Goal: Communication & Community: Ask a question

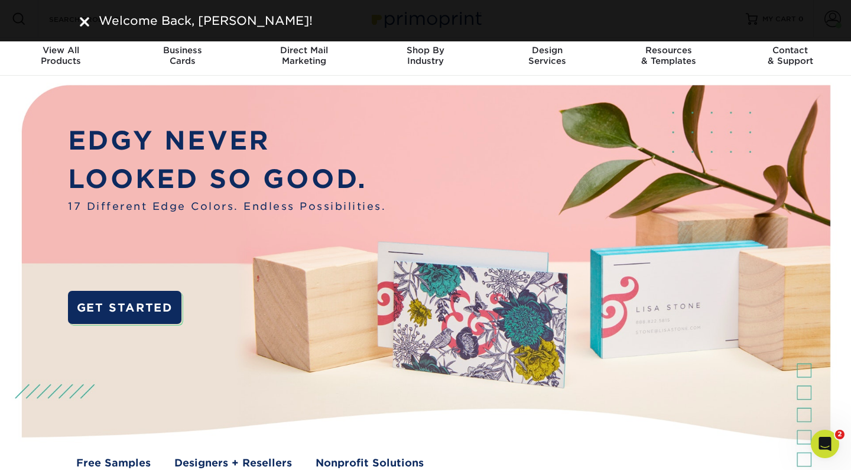
click at [82, 18] on img at bounding box center [84, 21] width 9 height 9
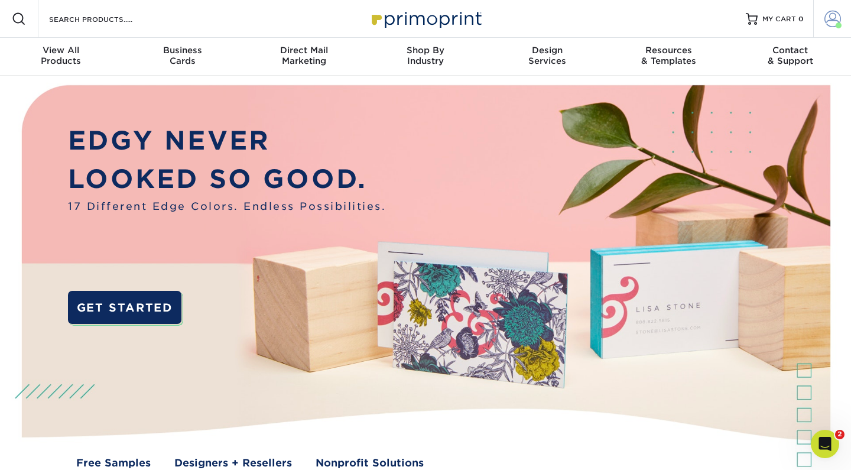
click at [837, 27] on span at bounding box center [839, 25] width 6 height 6
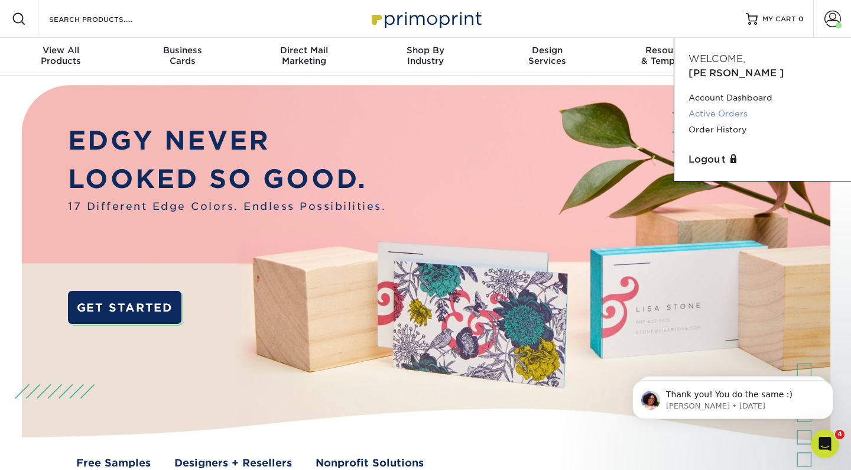
click at [733, 106] on link "Active Orders" at bounding box center [763, 114] width 148 height 16
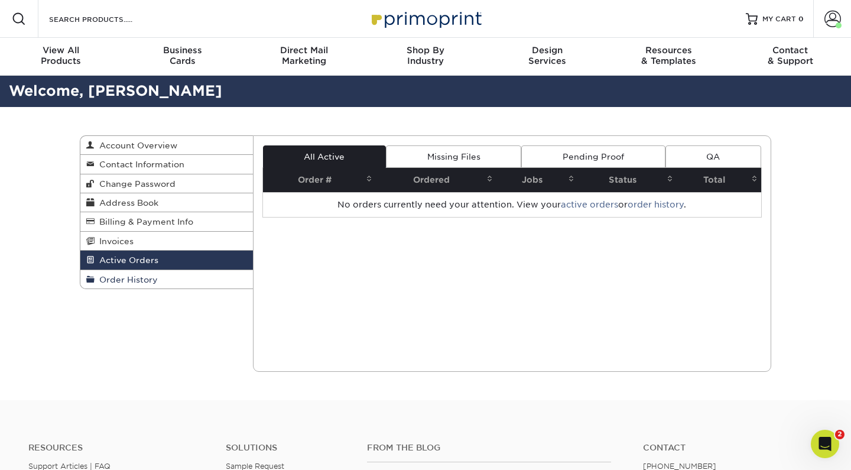
click at [145, 275] on span "Order History" at bounding box center [126, 279] width 63 height 9
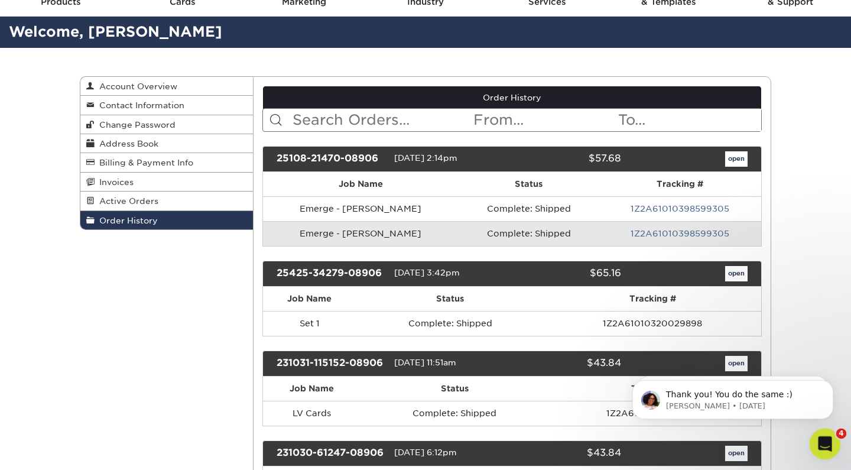
click at [828, 448] on icon "Open Intercom Messenger" at bounding box center [824, 443] width 20 height 20
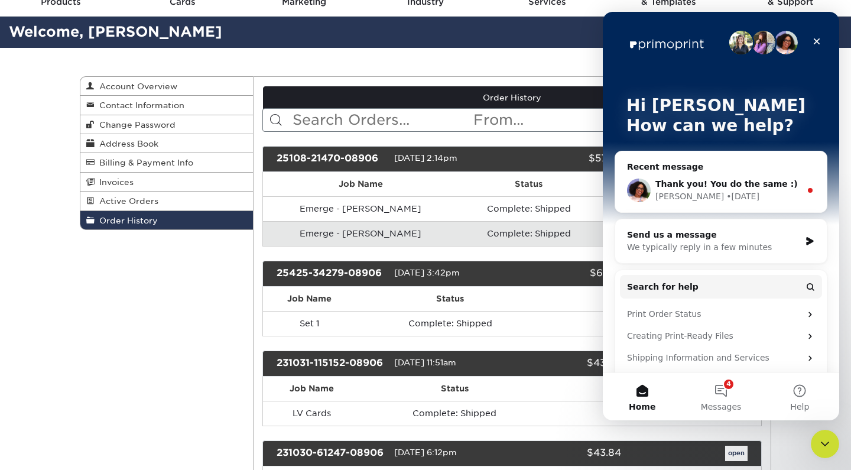
click at [718, 186] on span "Thank you! You do the same :)" at bounding box center [727, 183] width 142 height 9
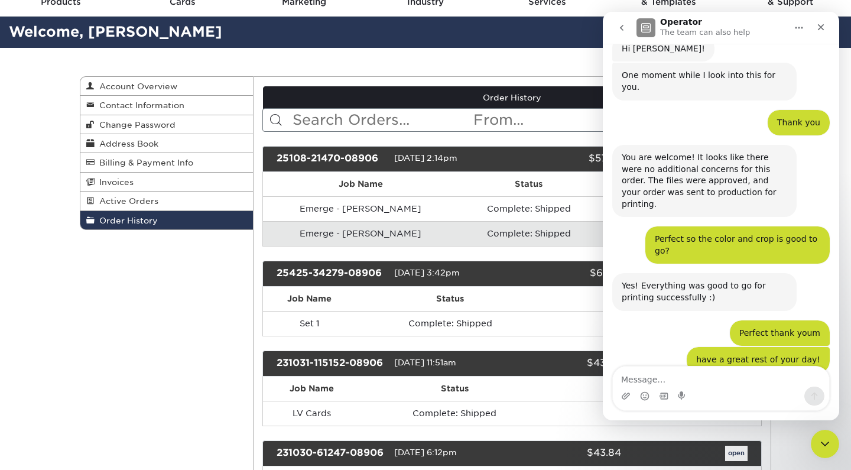
scroll to position [602, 0]
click at [620, 28] on icon "go back" at bounding box center [621, 27] width 9 height 9
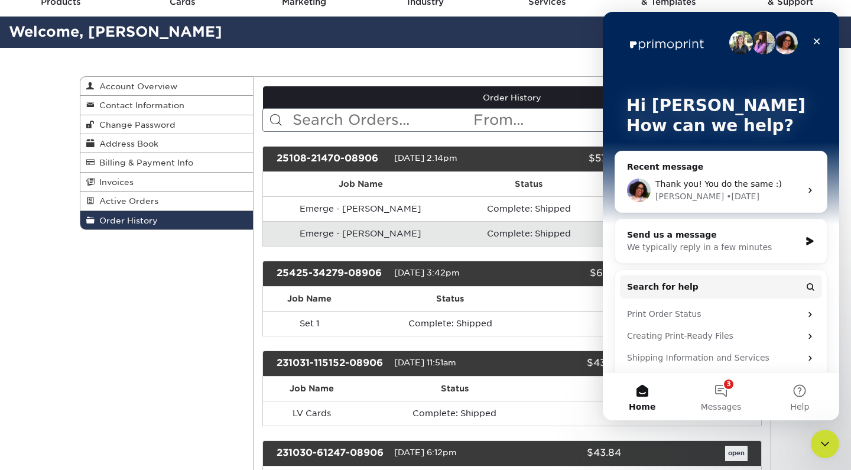
click at [727, 193] on div "• 1d ago" at bounding box center [743, 196] width 33 height 12
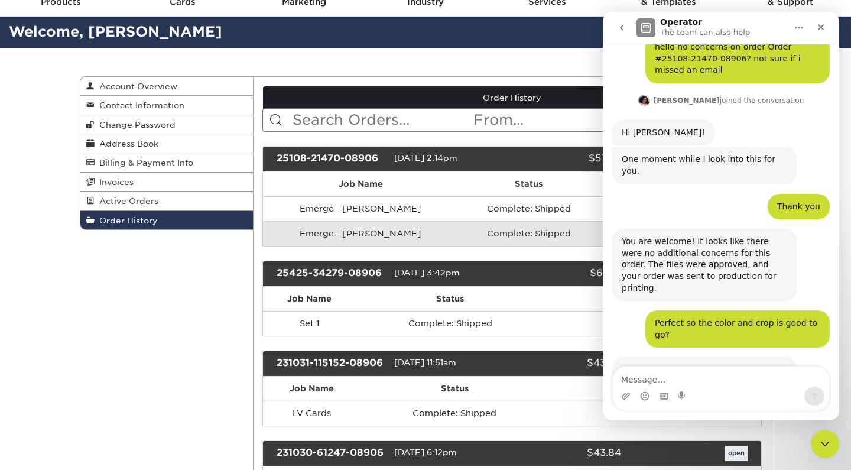
scroll to position [602, 0]
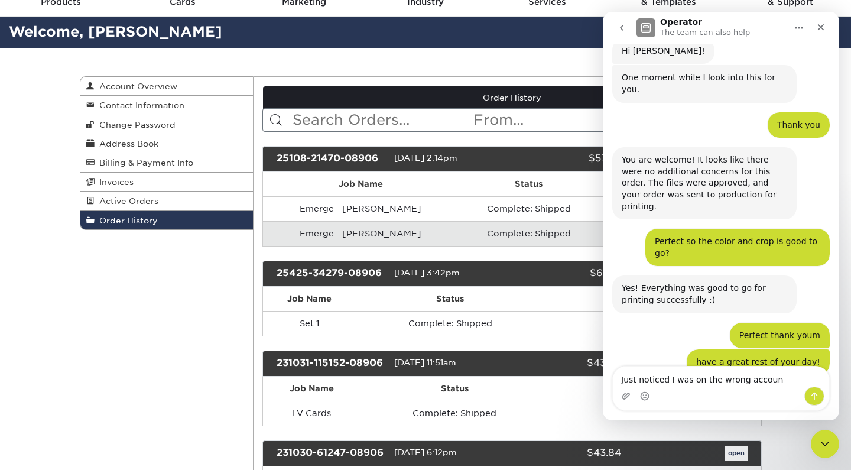
type textarea "Just noticed I was on the wrong account"
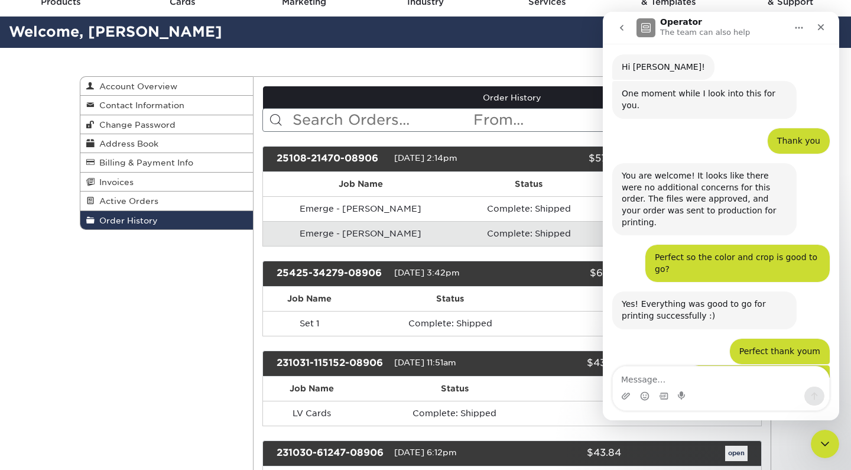
scroll to position [669, 0]
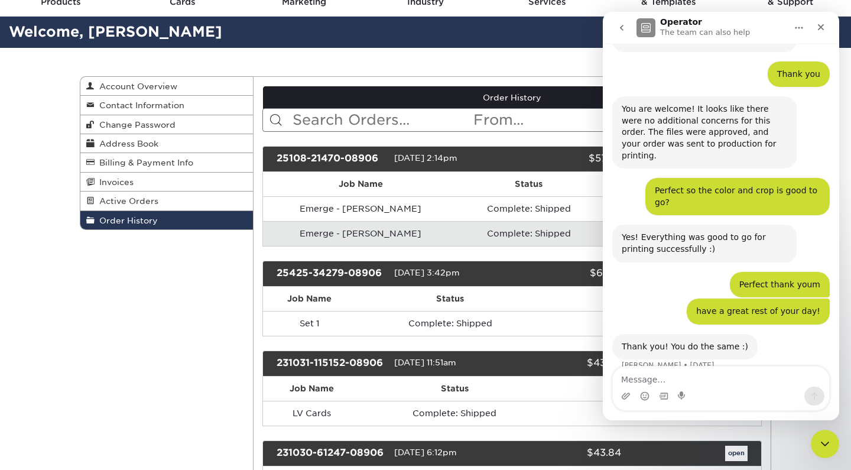
click at [823, 20] on div "Close" at bounding box center [820, 27] width 21 height 21
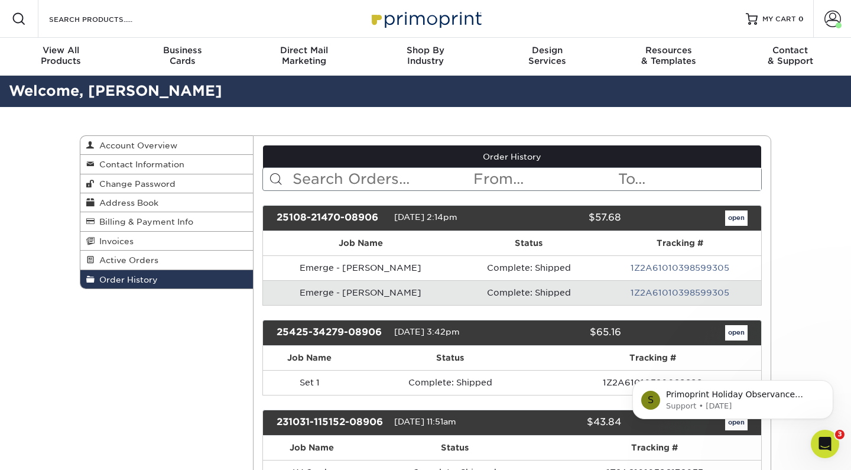
scroll to position [0, 0]
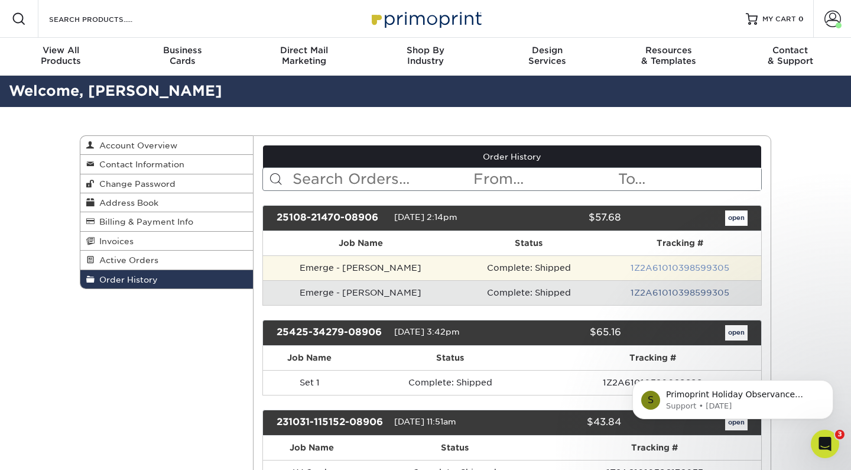
click at [665, 267] on link "1Z2A61010398599305" at bounding box center [680, 267] width 99 height 9
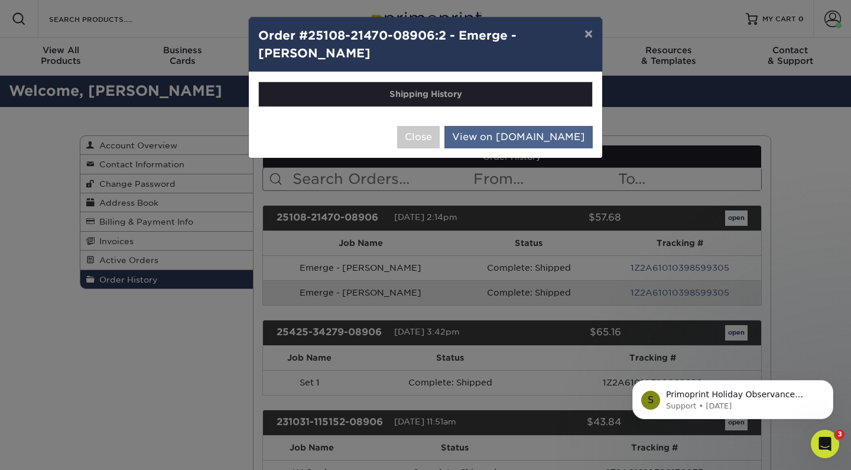
click at [539, 132] on link "View on UPS.com" at bounding box center [519, 137] width 148 height 22
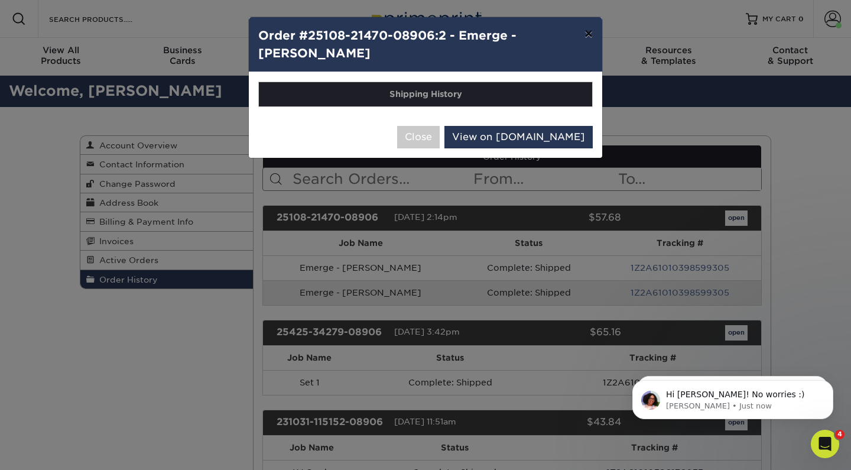
click at [589, 36] on button "×" at bounding box center [588, 33] width 27 height 33
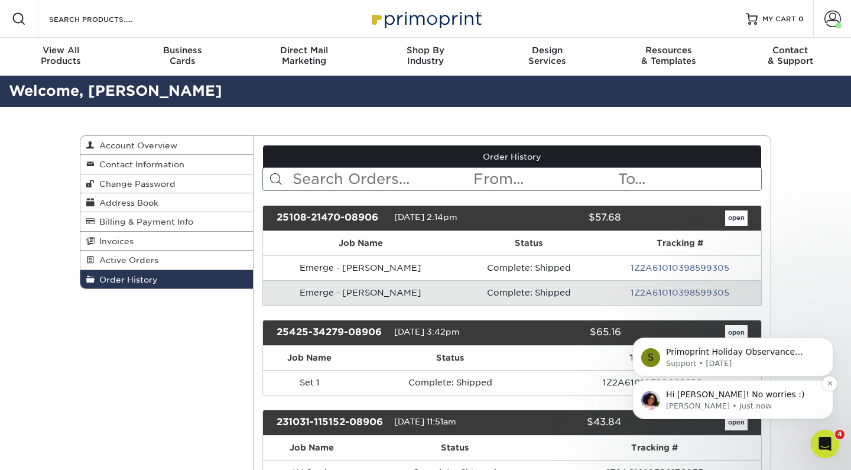
click at [712, 395] on span "Hi Louis! No worries :)" at bounding box center [735, 394] width 138 height 9
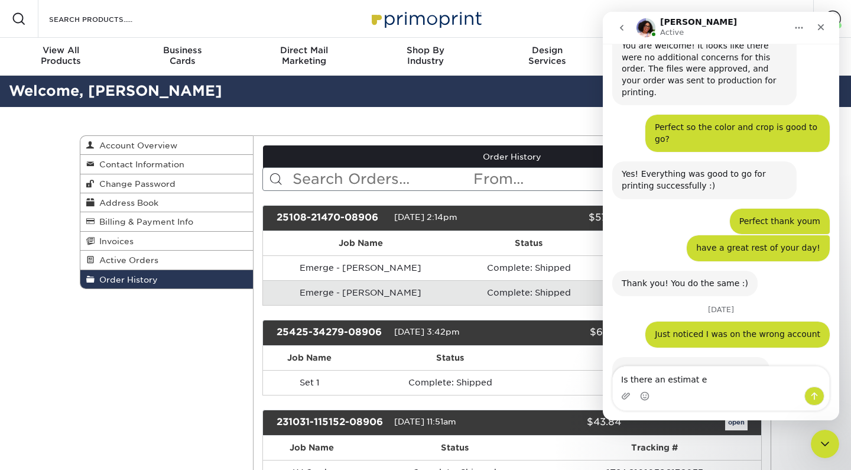
scroll to position [776, 0]
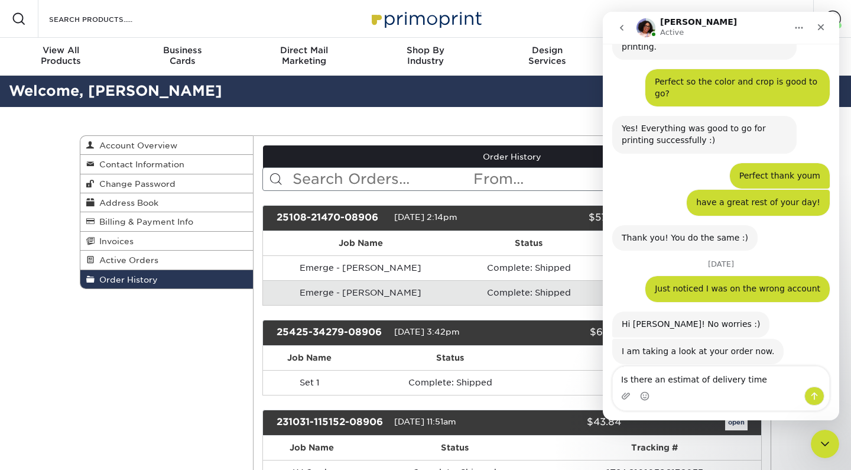
type textarea "Is there an estimat of delivery time"
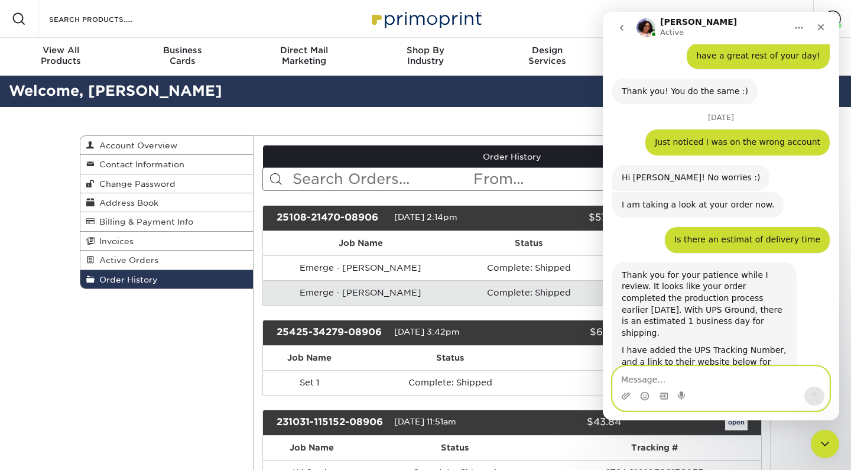
scroll to position [962, 0]
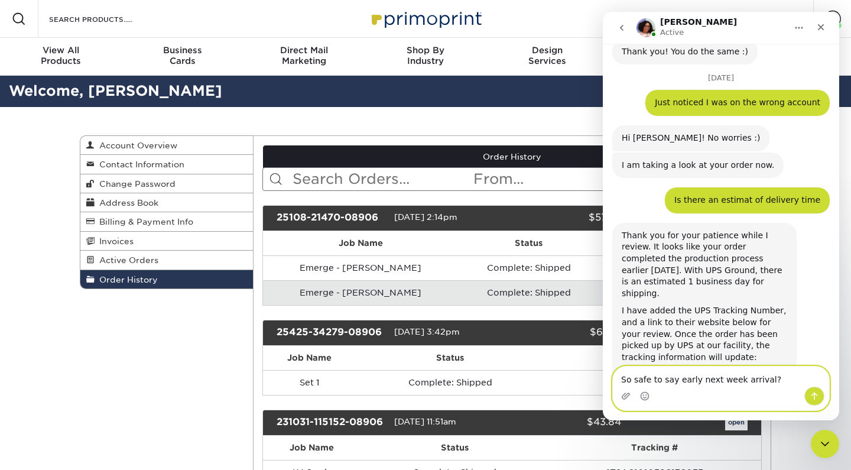
type textarea "So safe to say early next week arrival?"
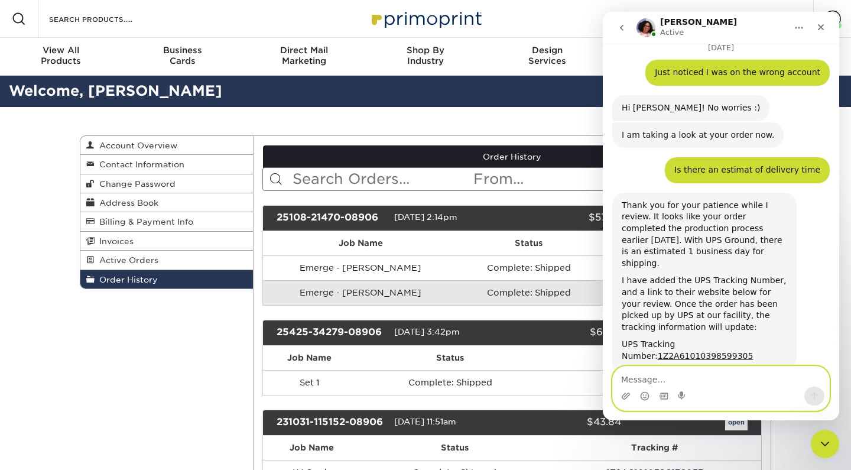
scroll to position [1065, 0]
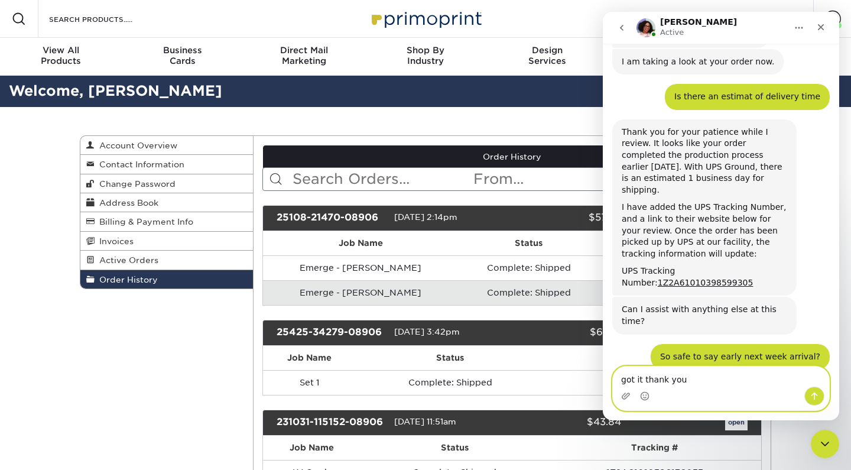
type textarea "got it thank you!"
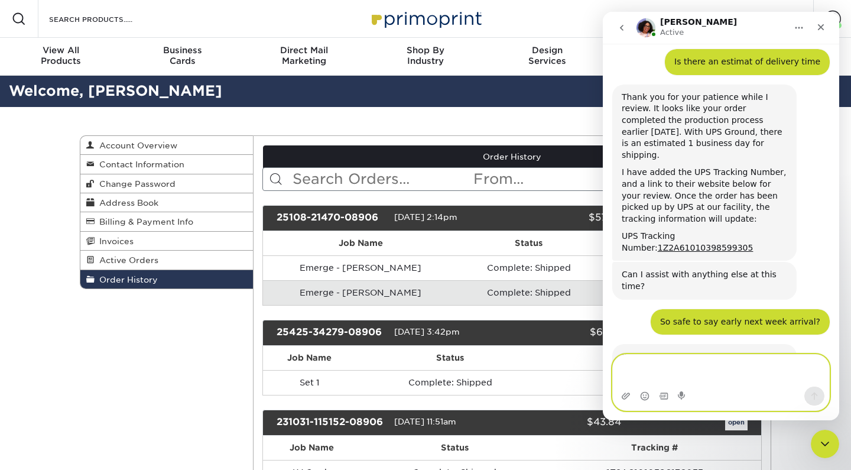
scroll to position [1112, 0]
